Goal: Task Accomplishment & Management: Manage account settings

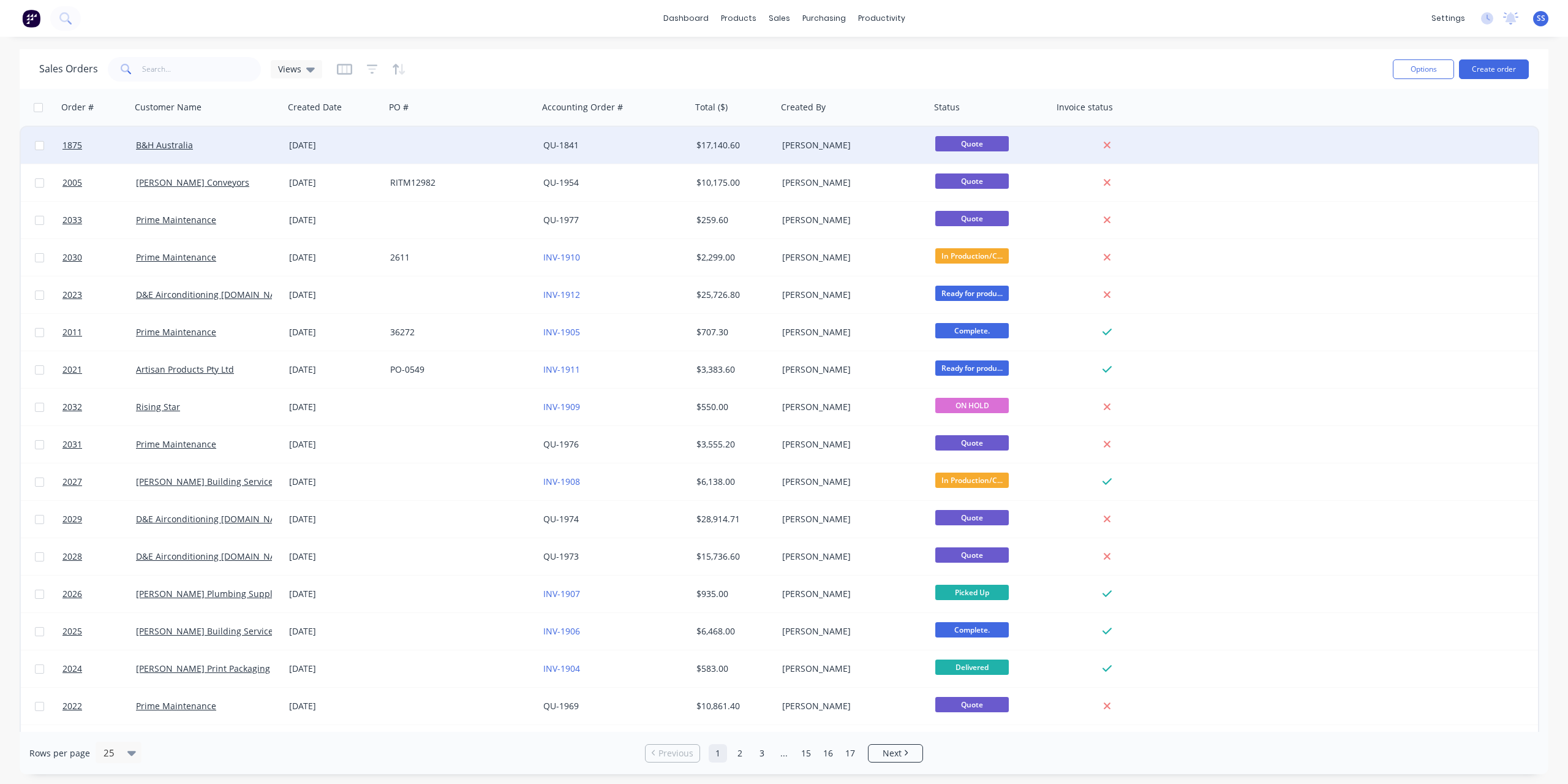
click at [511, 149] on div at bounding box center [462, 145] width 153 height 37
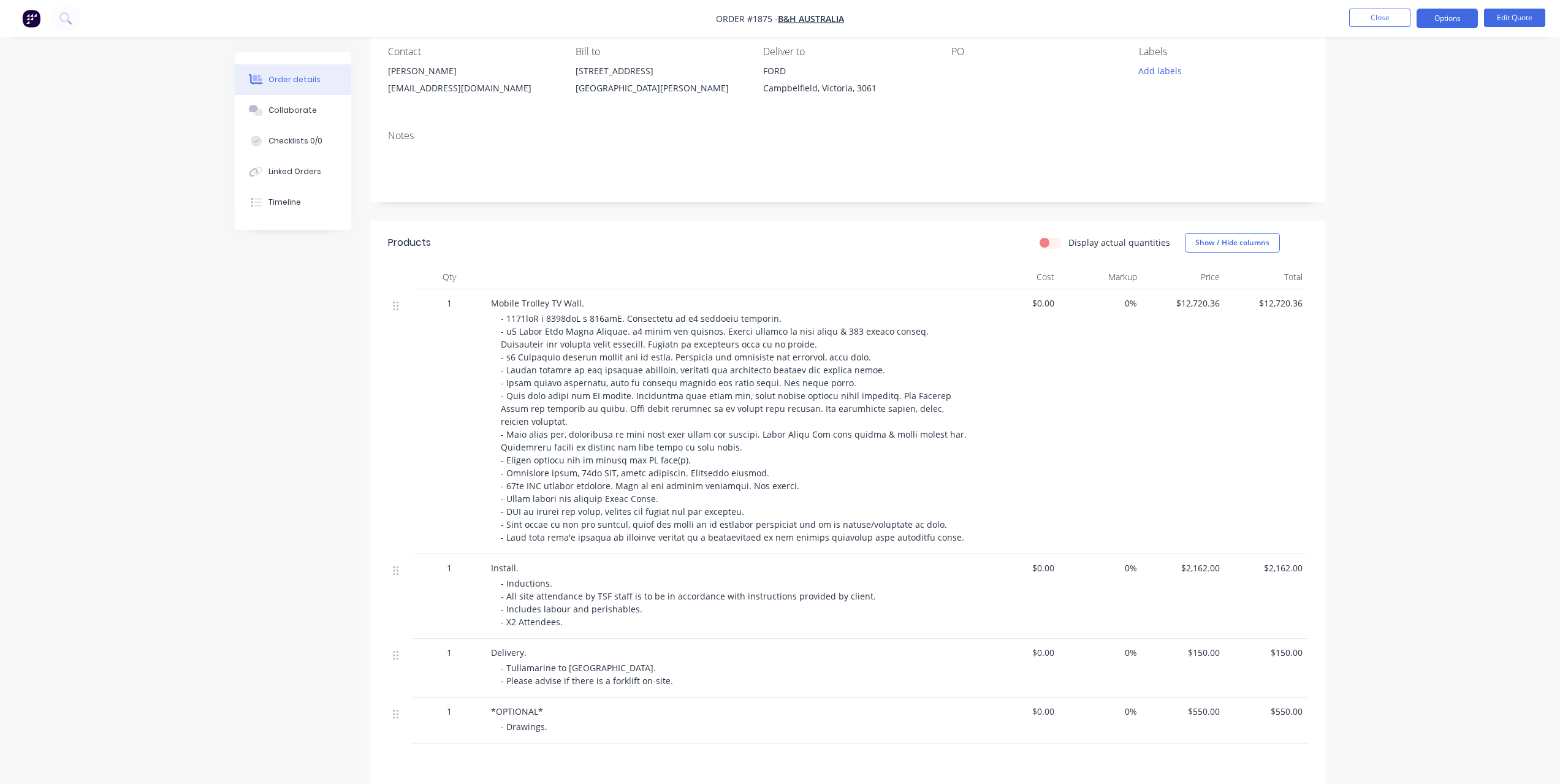
scroll to position [273, 0]
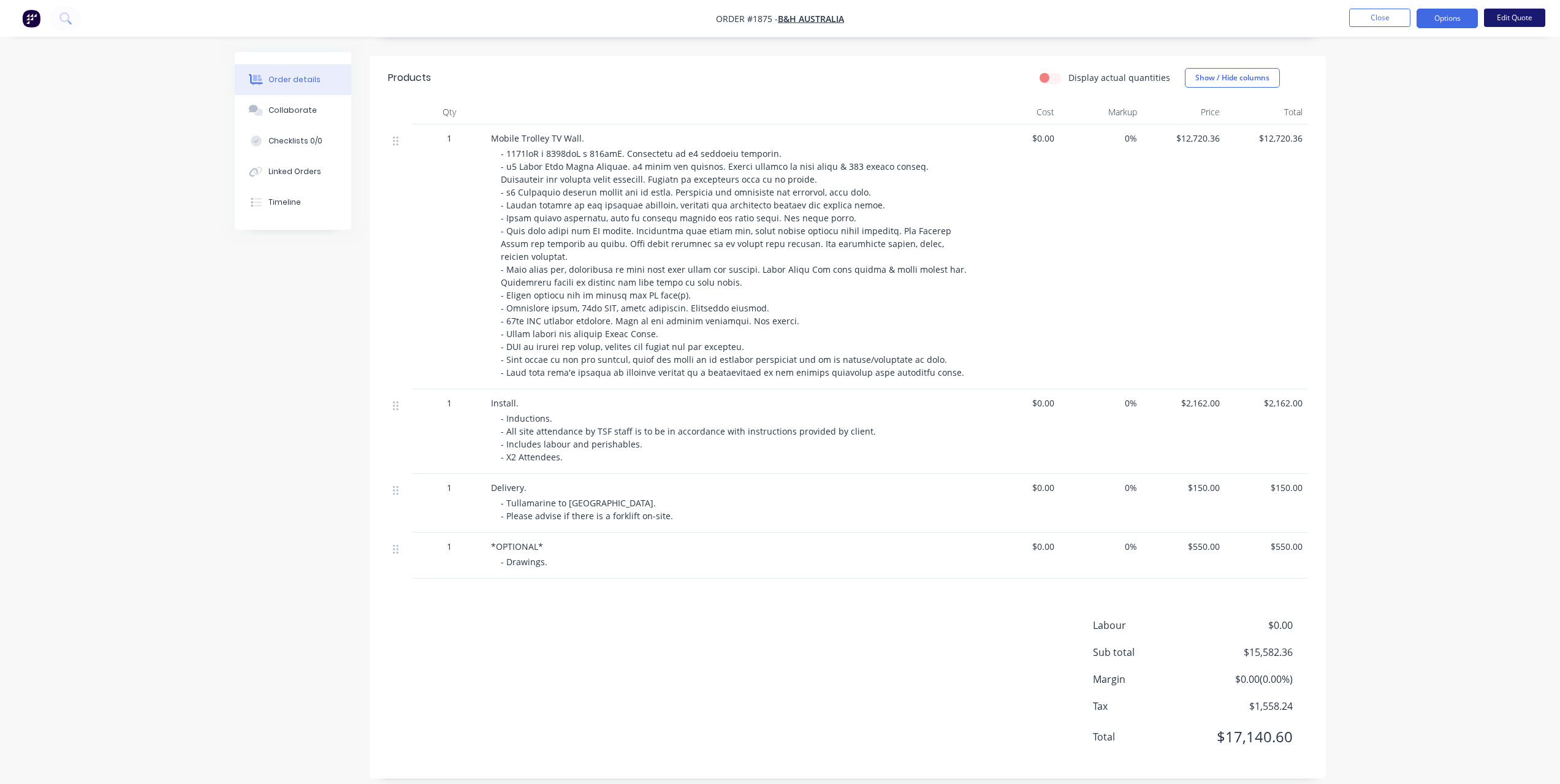
click at [1519, 16] on button "Edit Quote" at bounding box center [1514, 18] width 61 height 18
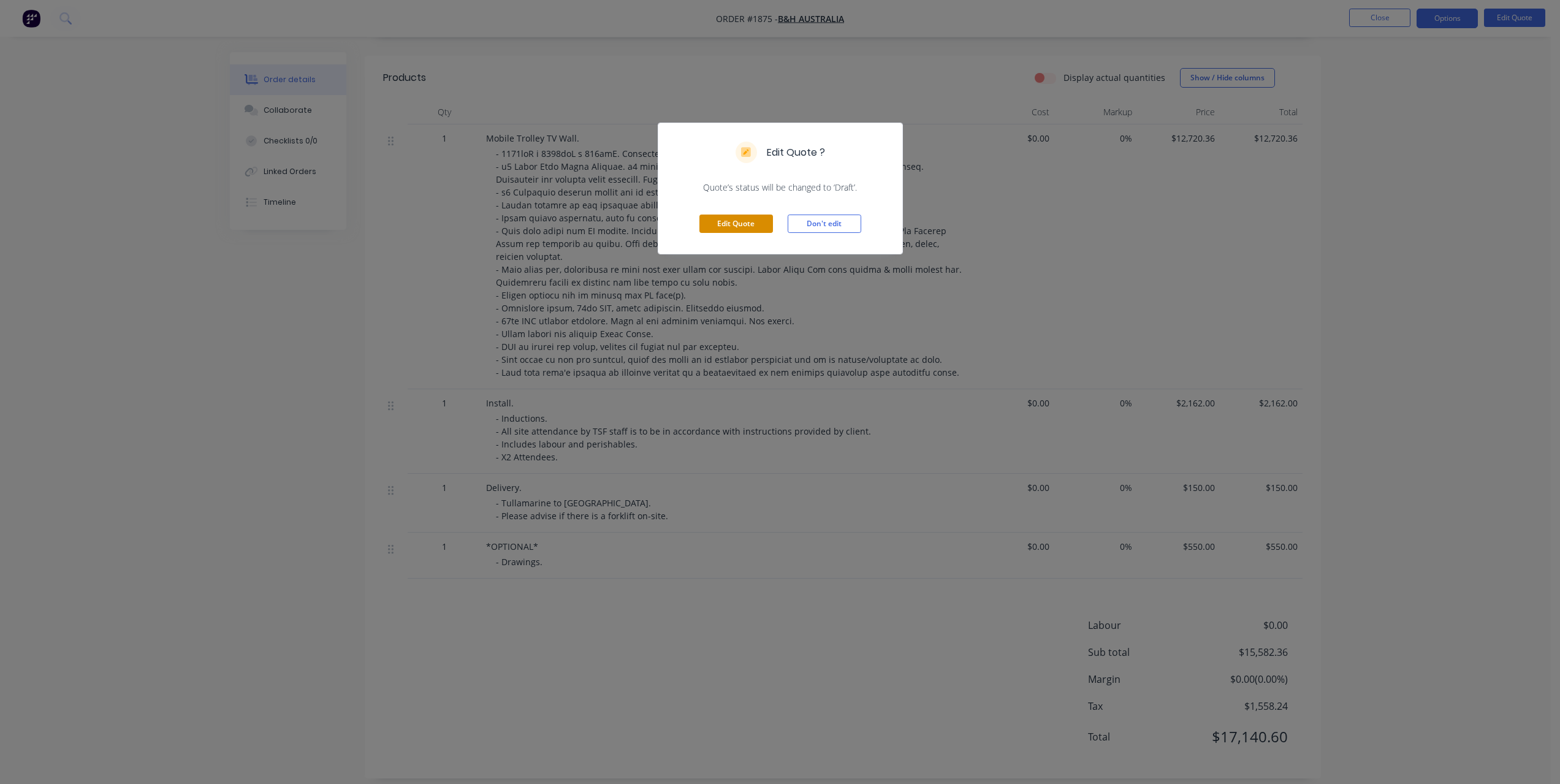
click at [752, 222] on button "Edit Quote" at bounding box center [736, 224] width 73 height 18
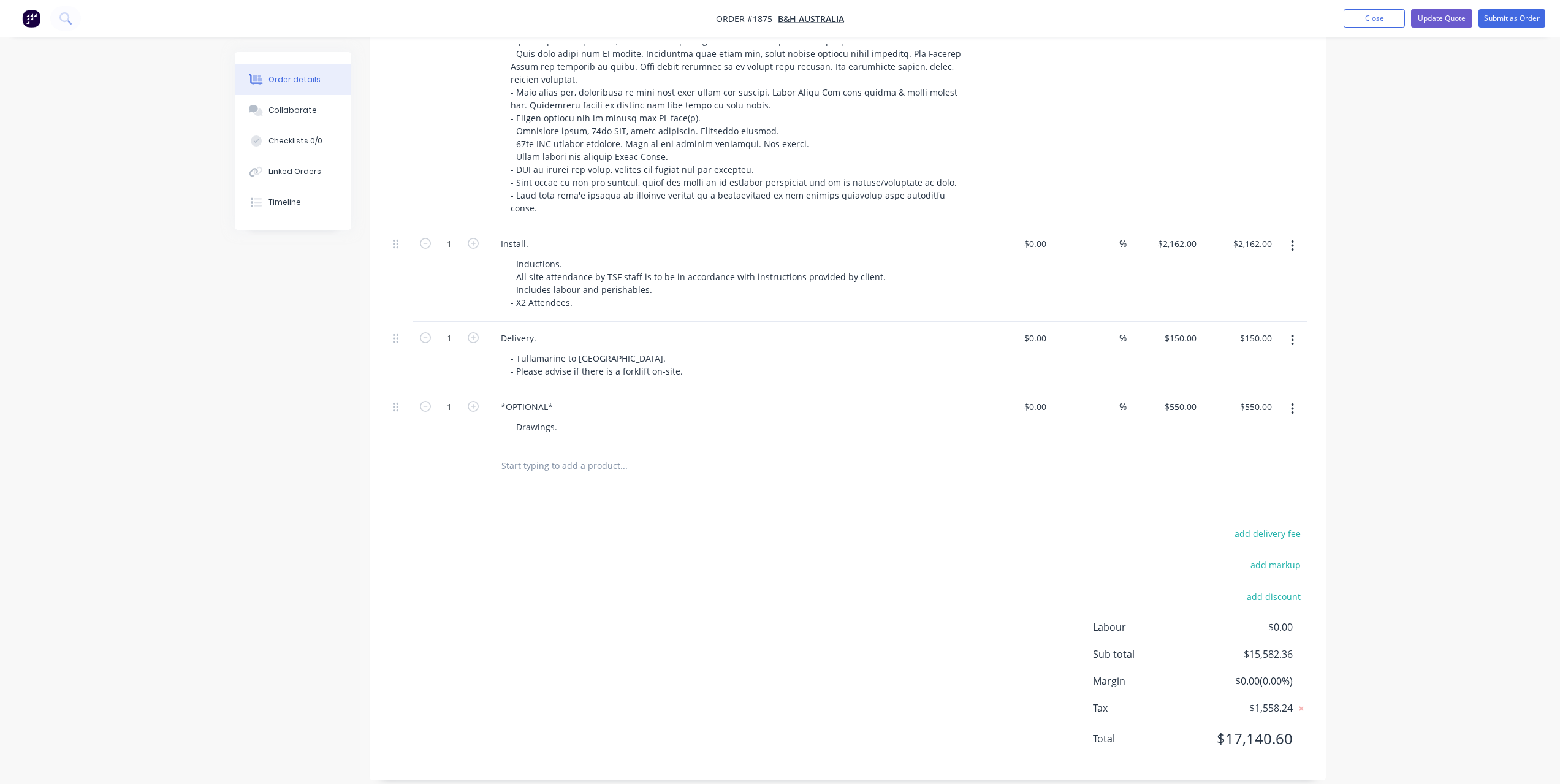
scroll to position [474, 0]
click at [1180, 396] on input "550" at bounding box center [1182, 405] width 38 height 18
type input "$275.00"
click at [1016, 582] on div "add delivery fee add markup add discount Labour $0.00 Sub total $15,582.36 Marg…" at bounding box center [848, 642] width 919 height 237
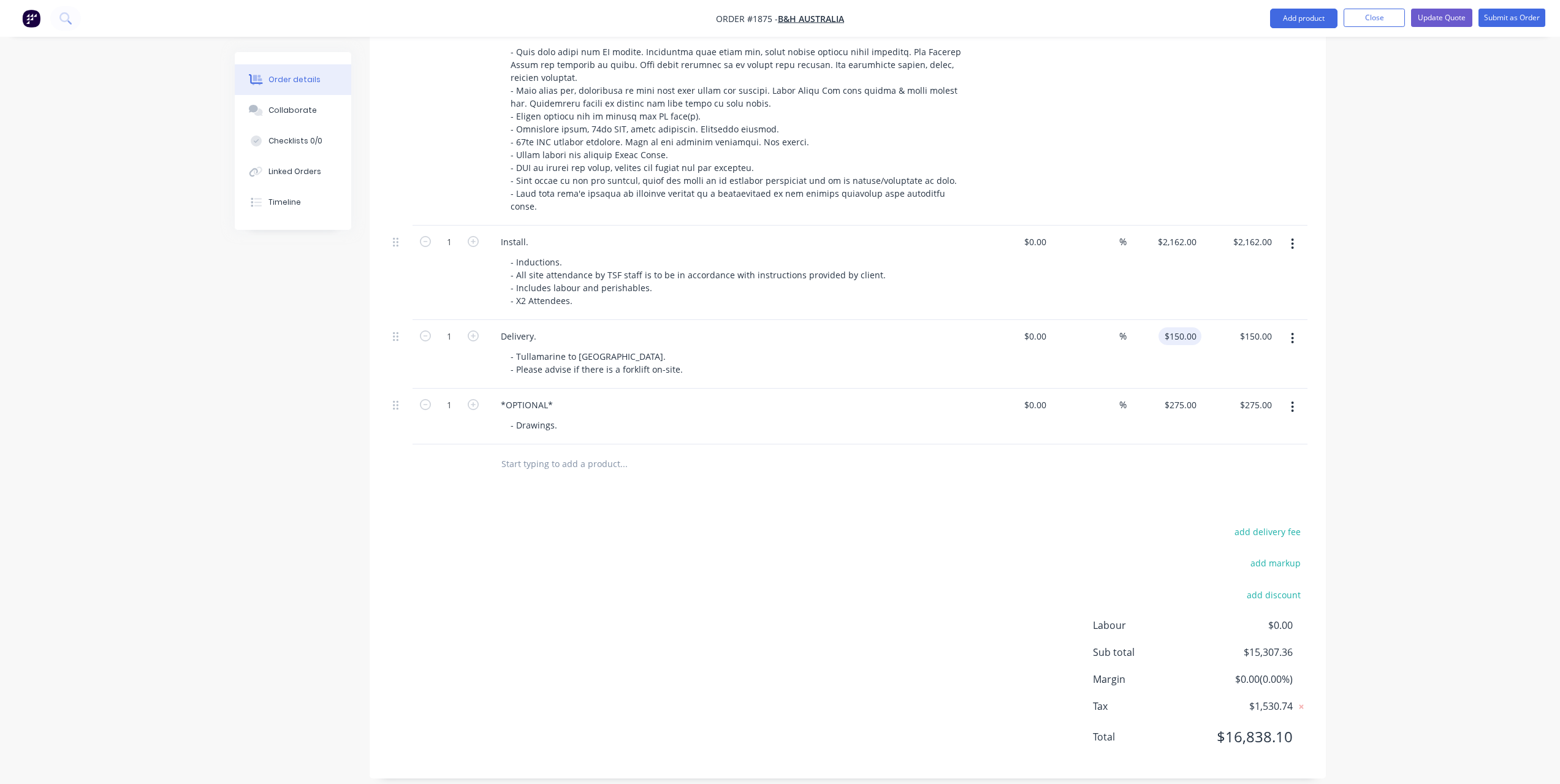
type input "150"
click at [1189, 328] on input "150" at bounding box center [1182, 336] width 38 height 18
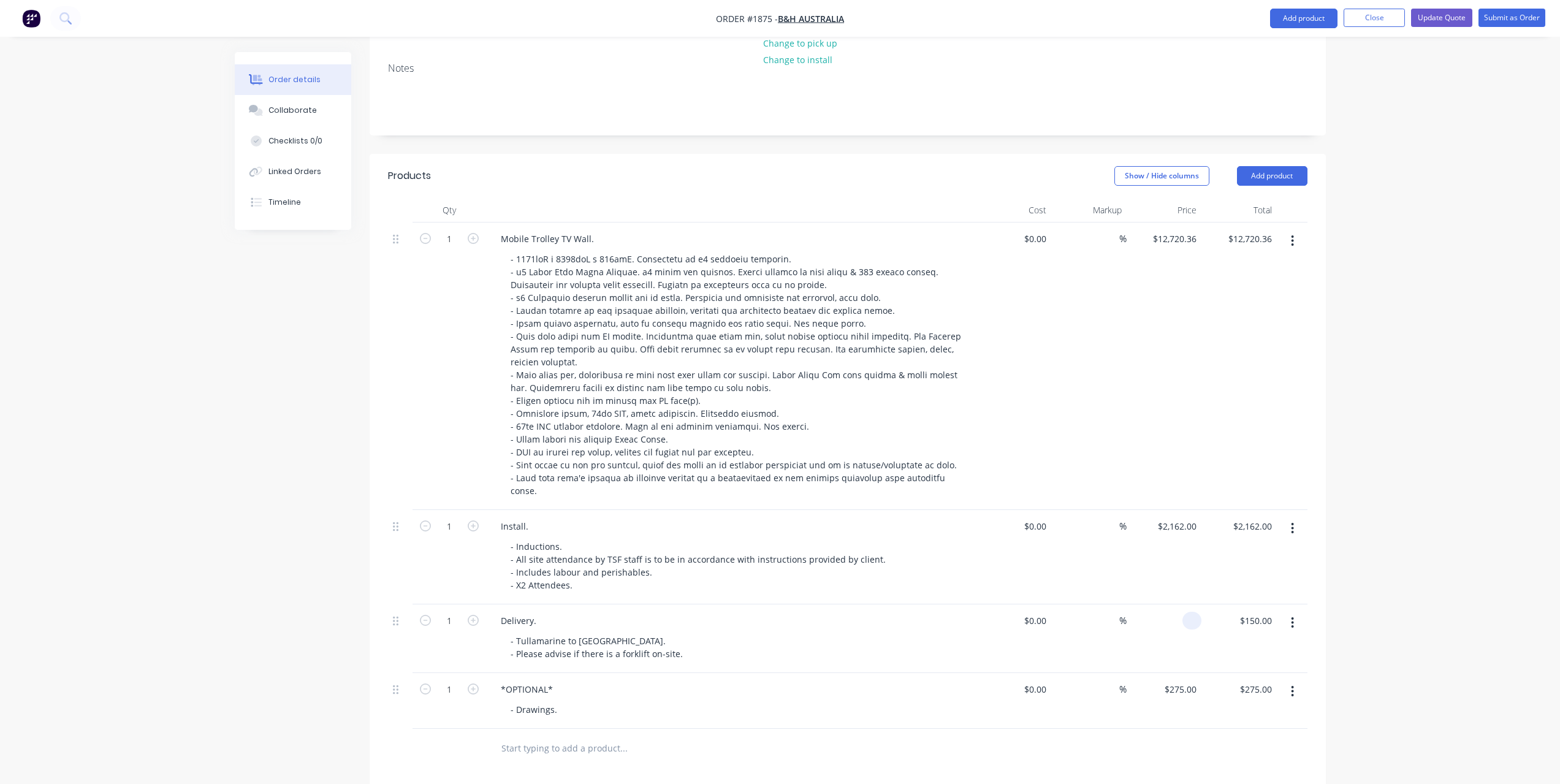
scroll to position [187, 0]
type input "12720.36"
type input "$0.00"
click at [1187, 244] on input "12720.36" at bounding box center [1176, 240] width 49 height 18
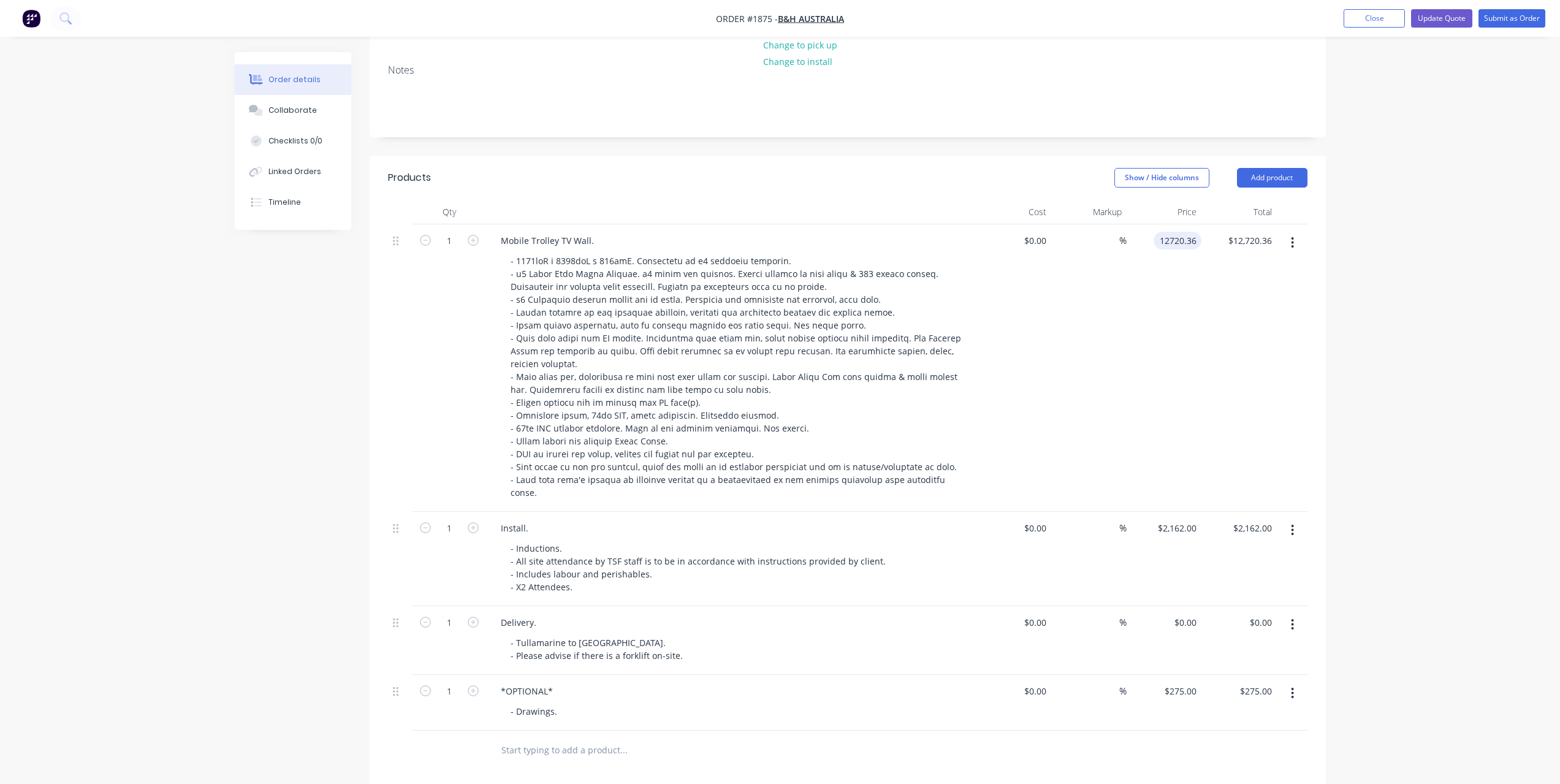
click at [1177, 239] on input "12720.36" at bounding box center [1180, 240] width 43 height 18
type input "$12,120.36"
click at [1325, 309] on div "Order details Collaborate Checklists 0/0 Linked Orders Timeline Order details C…" at bounding box center [780, 474] width 1115 height 1219
click at [1406, 447] on div "Order details Collaborate Checklists 0/0 Linked Orders Timeline Order details C…" at bounding box center [780, 448] width 1560 height 1271
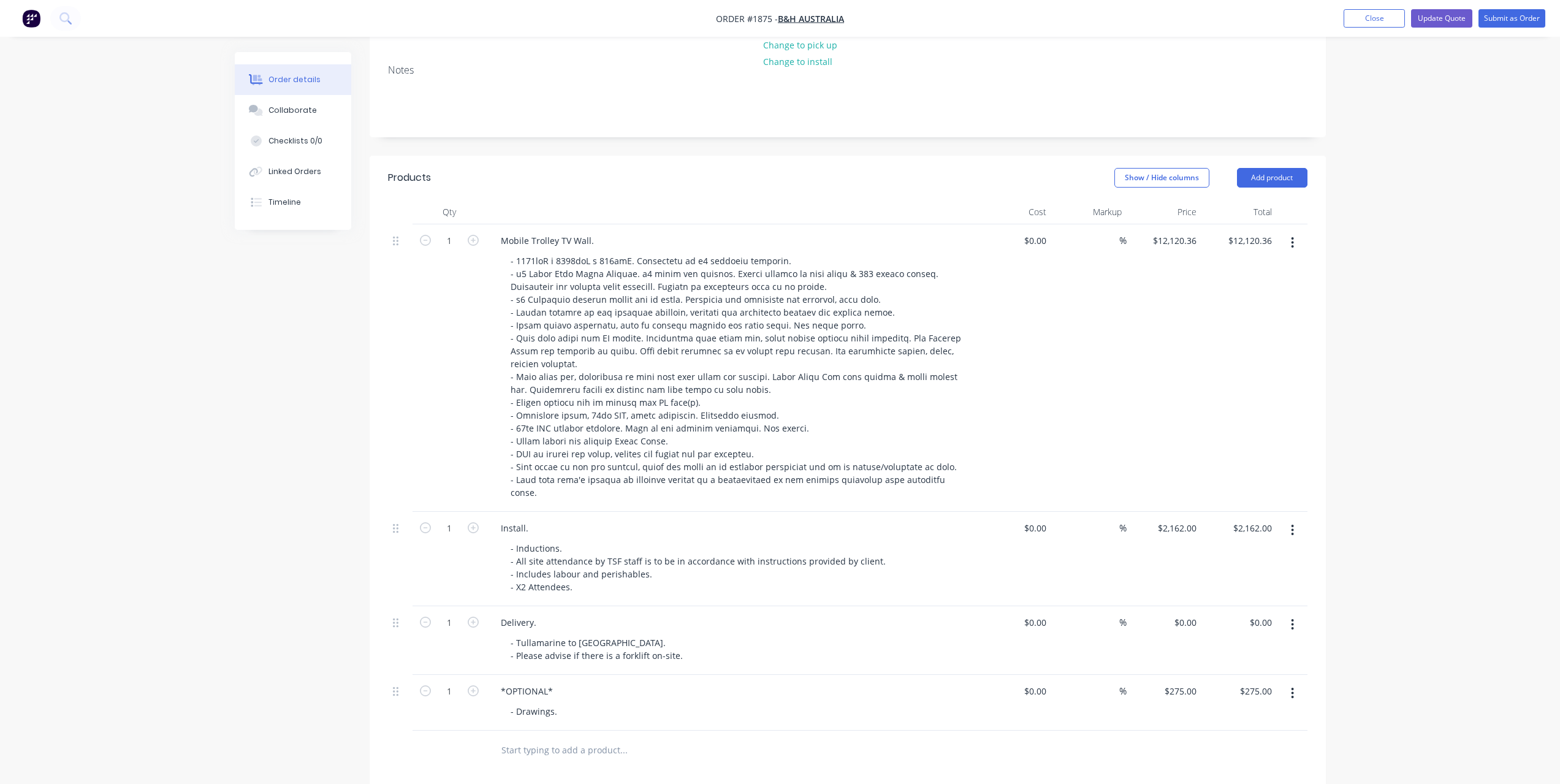
click at [1404, 447] on div "Order details Collaborate Checklists 0/0 Linked Orders Timeline Order details C…" at bounding box center [780, 448] width 1560 height 1271
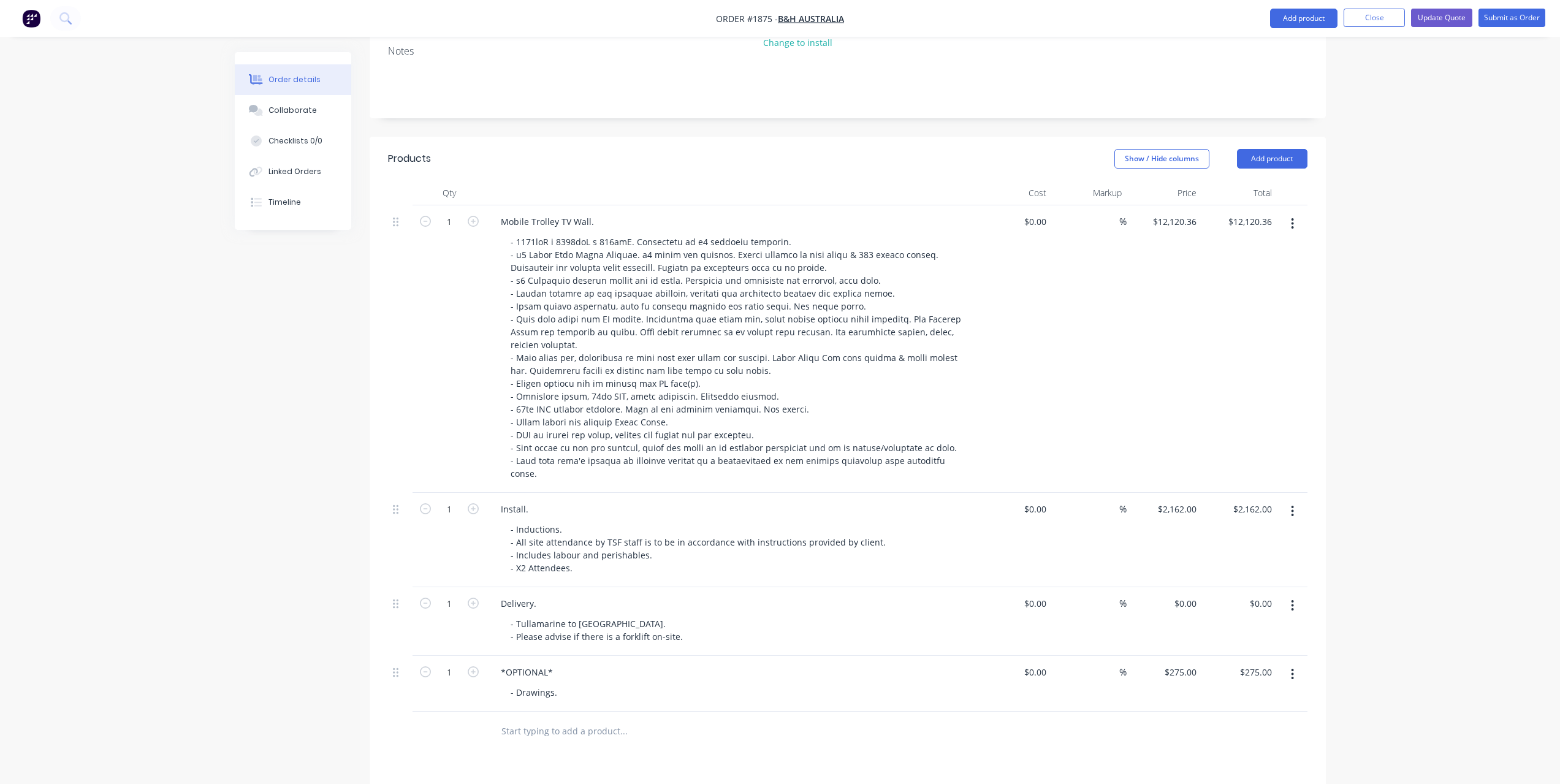
scroll to position [0, 0]
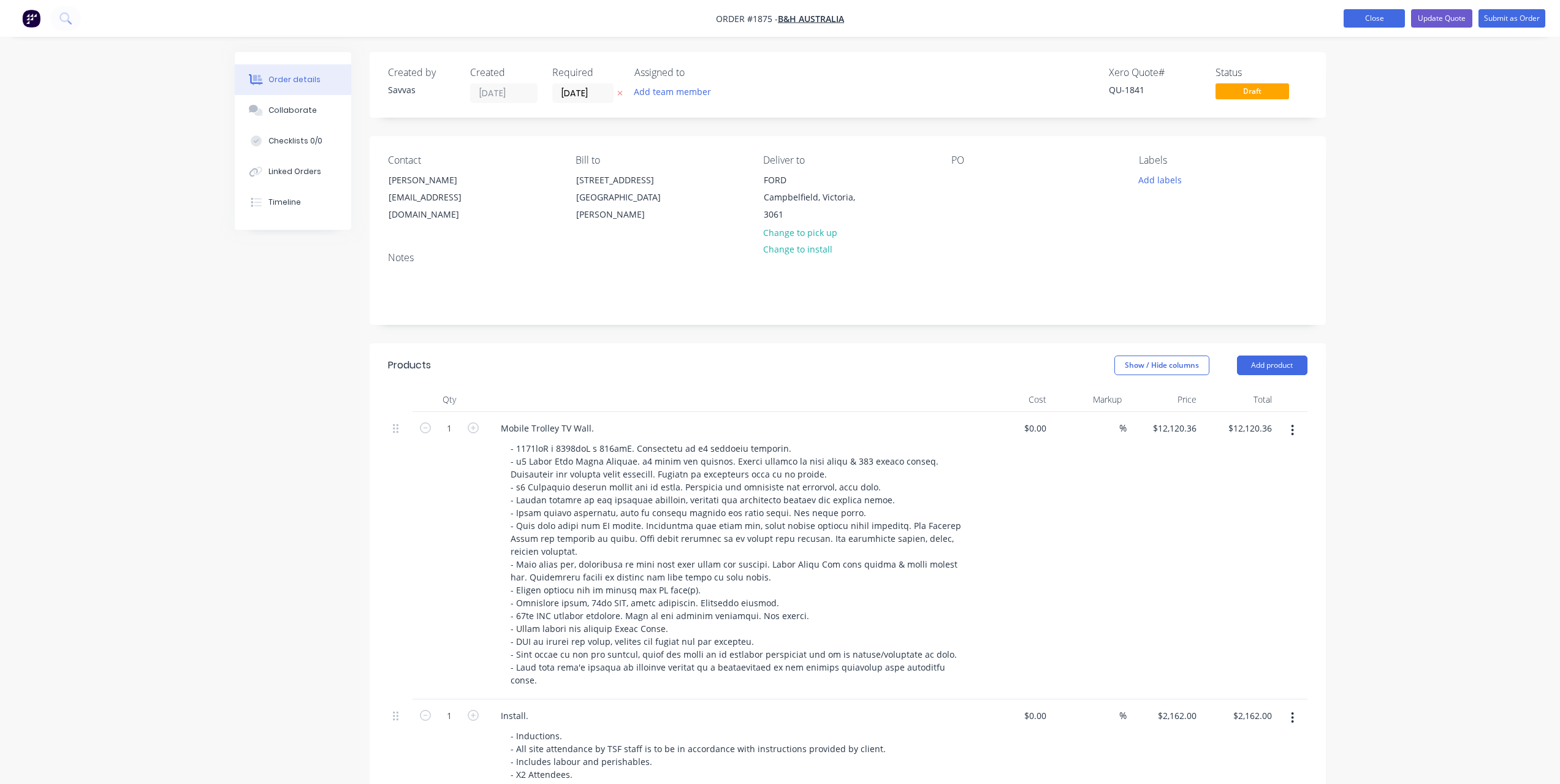
click at [1363, 18] on button "Close" at bounding box center [1374, 18] width 61 height 18
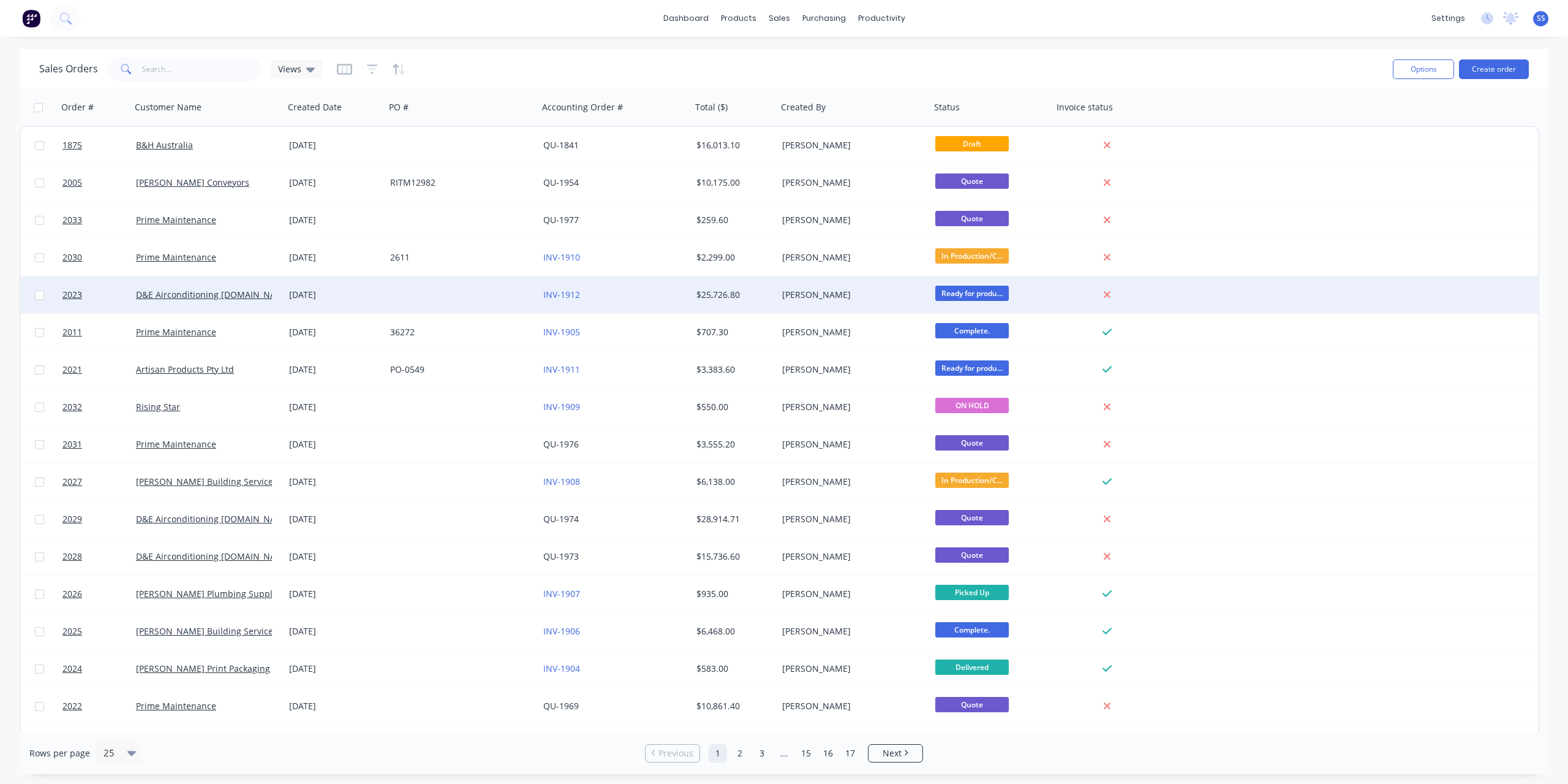
click at [496, 299] on div at bounding box center [462, 294] width 153 height 37
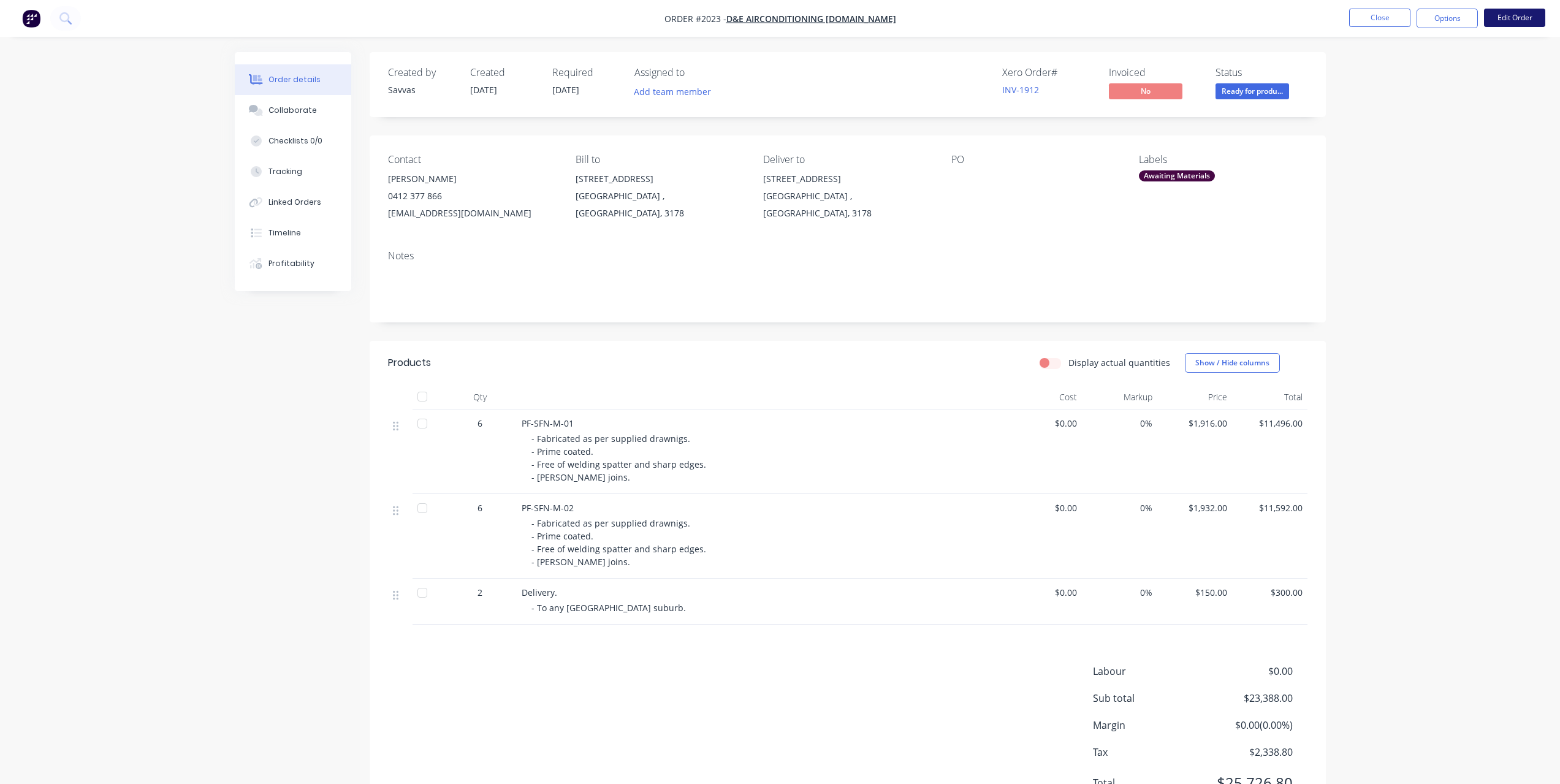
click at [1524, 16] on button "Edit Order" at bounding box center [1514, 18] width 61 height 18
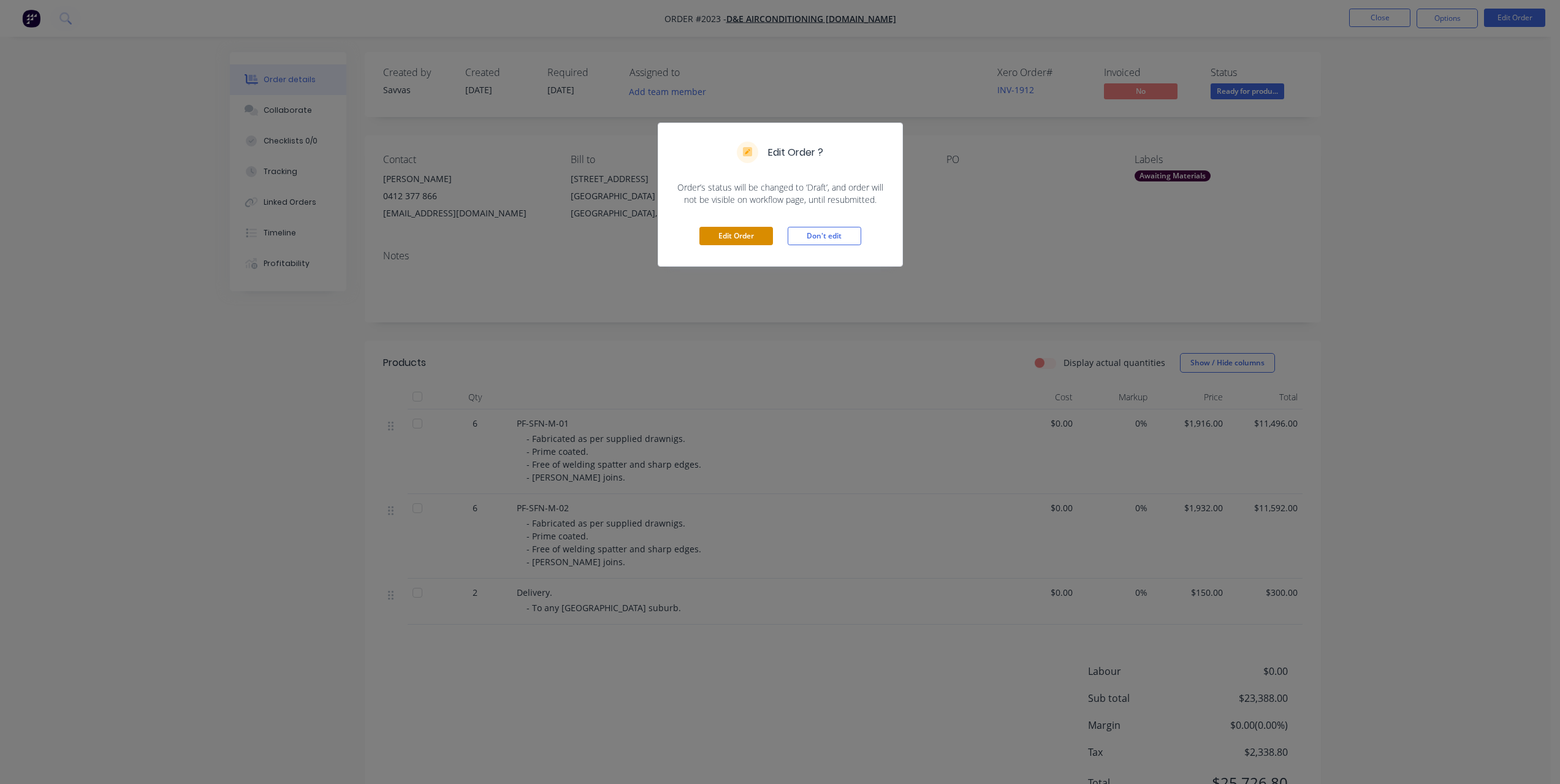
click at [752, 232] on button "Edit Order" at bounding box center [736, 235] width 73 height 18
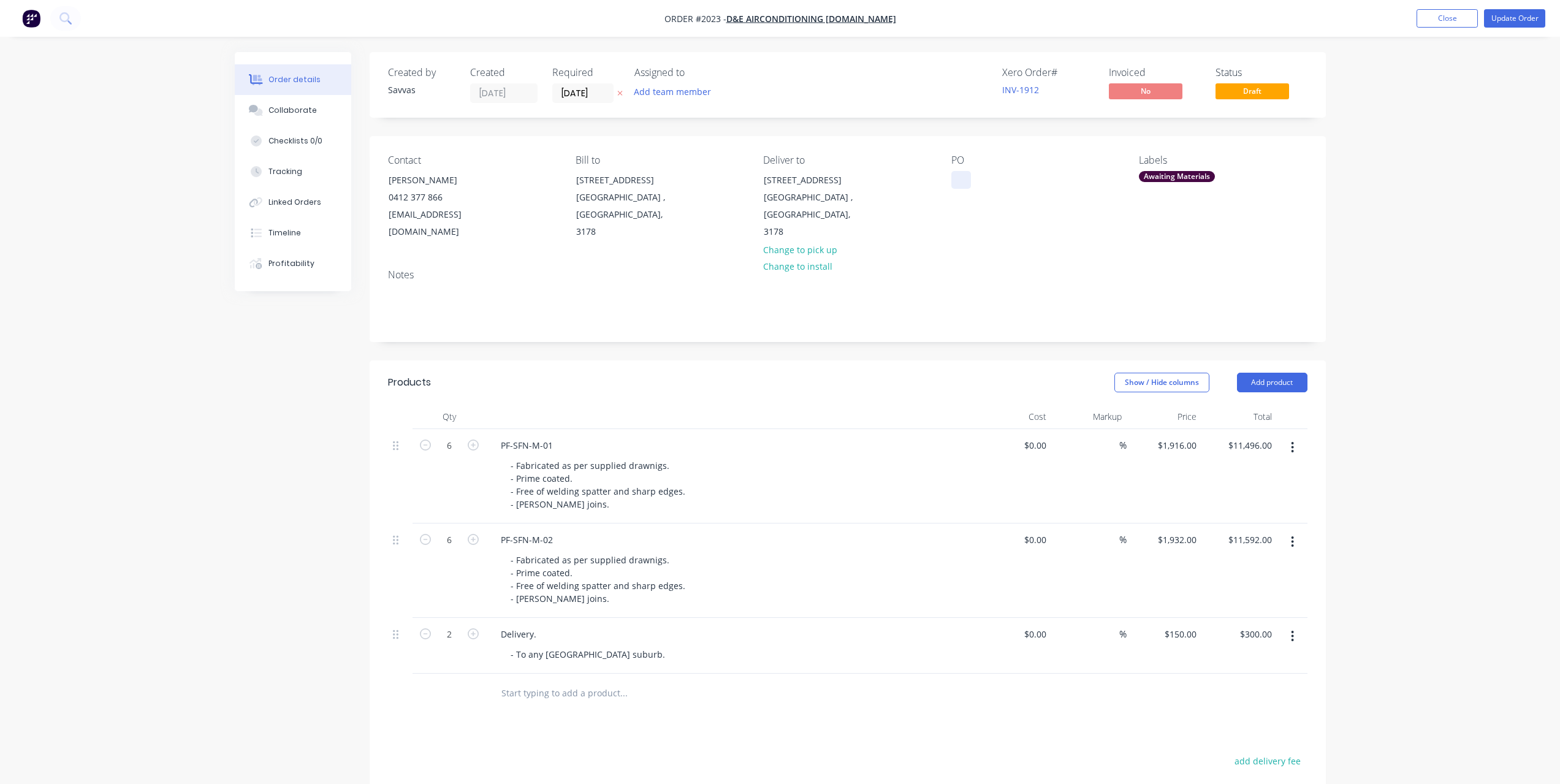
click at [962, 175] on div at bounding box center [961, 180] width 19 height 18
click at [951, 175] on div at bounding box center [961, 180] width 19 height 18
paste div
click at [1526, 23] on button "Update Order" at bounding box center [1514, 18] width 61 height 18
